Goal: Task Accomplishment & Management: Manage account settings

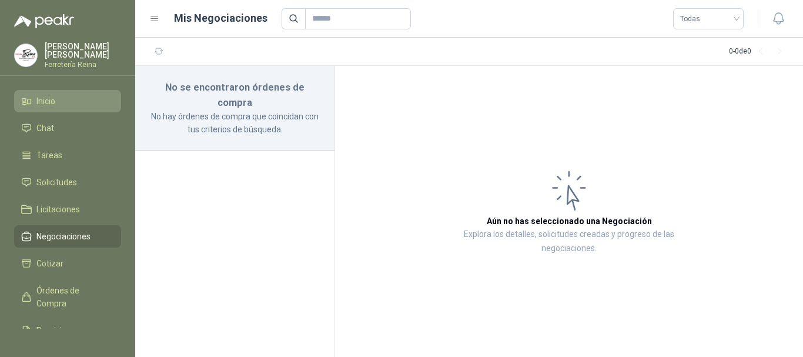
click at [33, 95] on li "Inicio" at bounding box center [67, 101] width 93 height 13
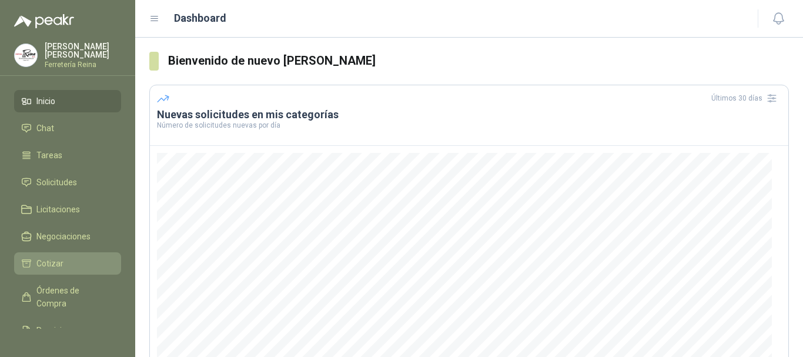
click at [55, 257] on span "Cotizar" at bounding box center [49, 263] width 27 height 13
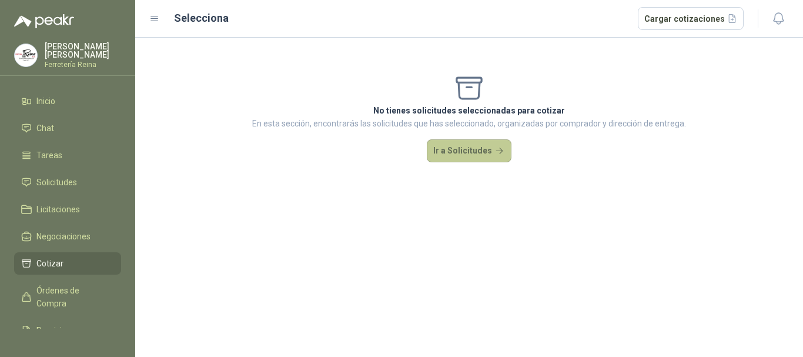
click at [488, 152] on button "Ir a Solicitudes" at bounding box center [469, 151] width 85 height 24
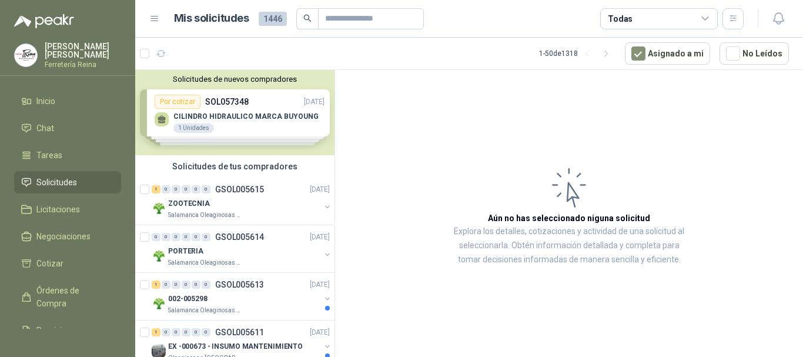
click at [239, 130] on div "Solicitudes de nuevos compradores Por cotizar SOL057348 [DATE] CILINDRO HIDRAUL…" at bounding box center [234, 112] width 199 height 85
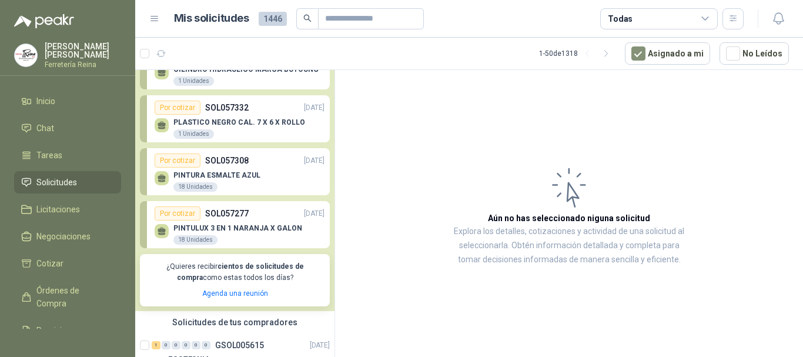
scroll to position [59, 0]
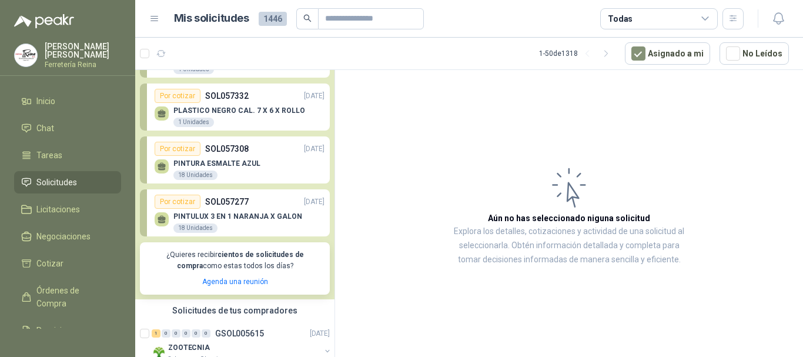
click at [188, 214] on p "PINTULUX 3 EN 1 NARANJA X GALON" at bounding box center [237, 216] width 129 height 8
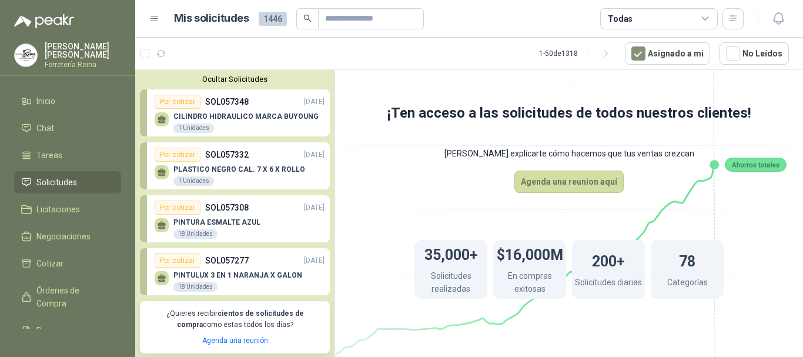
click at [243, 123] on div "CILINDRO HIDRAULICO MARCA BUYOUNG 1 Unidades" at bounding box center [245, 122] width 145 height 21
click at [172, 102] on div "Por cotizar" at bounding box center [178, 102] width 46 height 14
click at [75, 200] on link "Licitaciones" at bounding box center [67, 209] width 107 height 22
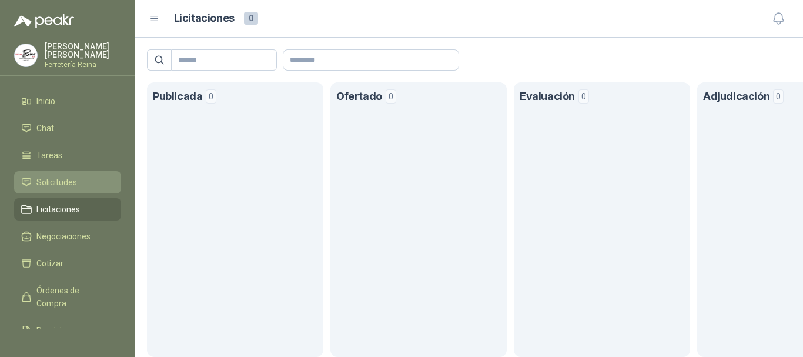
click at [66, 183] on span "Solicitudes" at bounding box center [56, 182] width 41 height 13
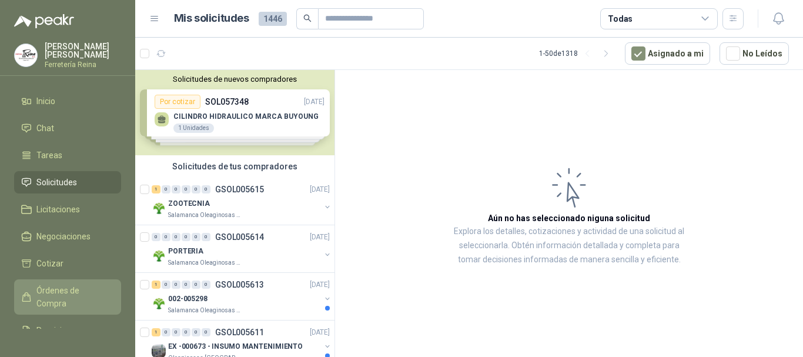
click at [59, 296] on span "Órdenes de Compra" at bounding box center [72, 297] width 73 height 26
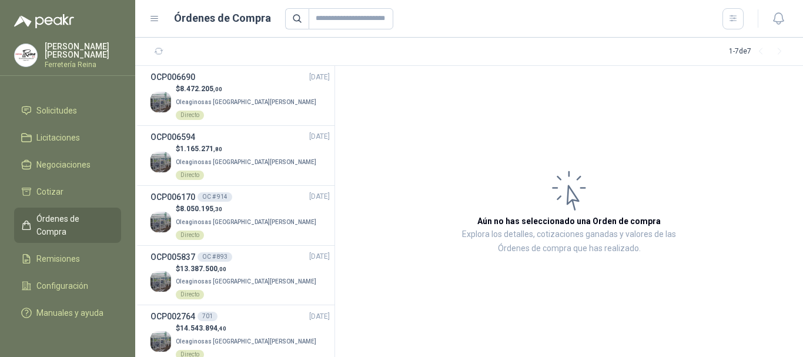
scroll to position [82, 0]
click at [71, 280] on link "Configuración" at bounding box center [67, 285] width 107 height 22
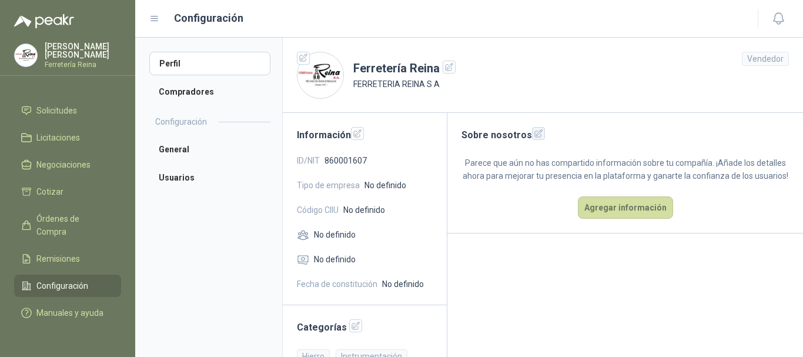
click at [533, 133] on icon "button" at bounding box center [538, 134] width 10 height 10
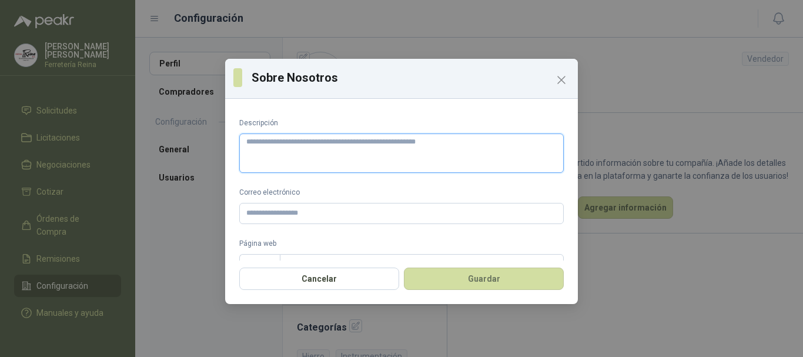
click at [271, 152] on textarea "Descripción" at bounding box center [401, 152] width 324 height 39
paste textarea "**********"
type textarea "**********"
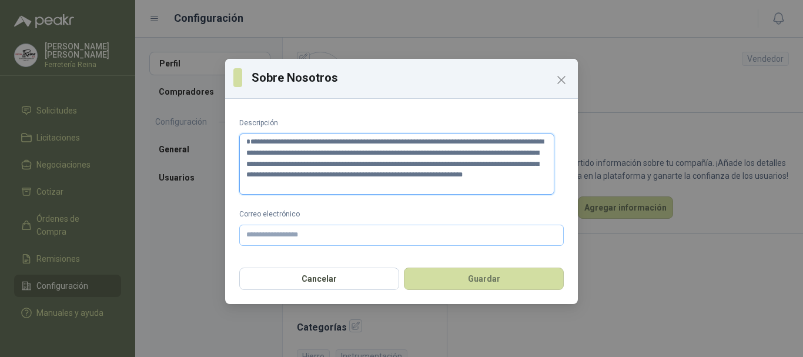
type textarea "**********"
click at [261, 237] on input "Correo electrónico" at bounding box center [401, 234] width 324 height 21
type input "*"
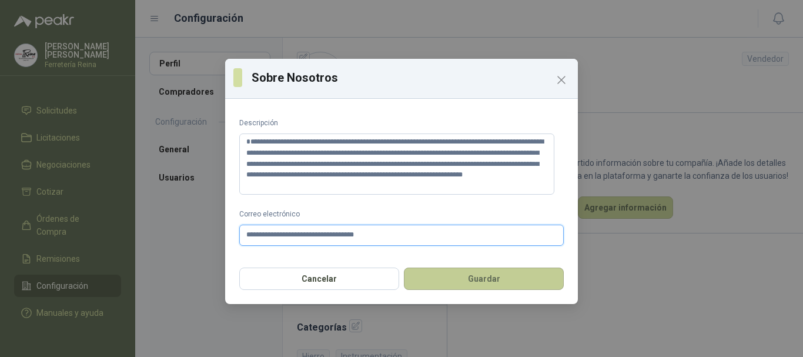
type input "**********"
click at [453, 278] on button "Guardar" at bounding box center [484, 278] width 160 height 22
